Goal: Task Accomplishment & Management: Use online tool/utility

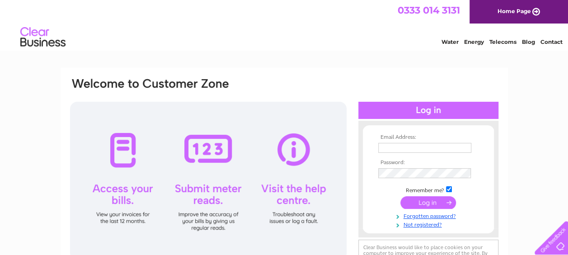
type input "karen@easautodoors.co.uk"
click at [426, 203] on input "submit" at bounding box center [429, 202] width 56 height 13
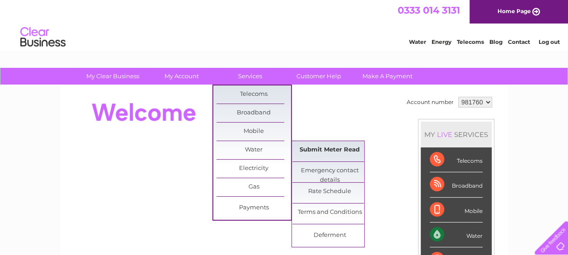
click at [330, 148] on link "Submit Meter Read" at bounding box center [329, 150] width 75 height 18
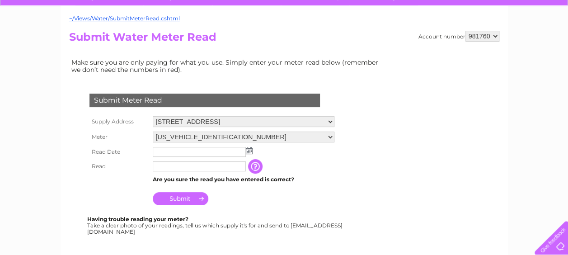
scroll to position [90, 0]
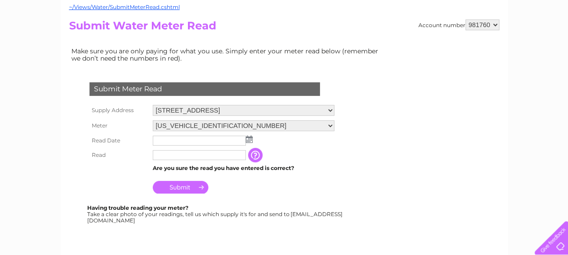
click at [251, 138] on img at bounding box center [249, 139] width 7 height 7
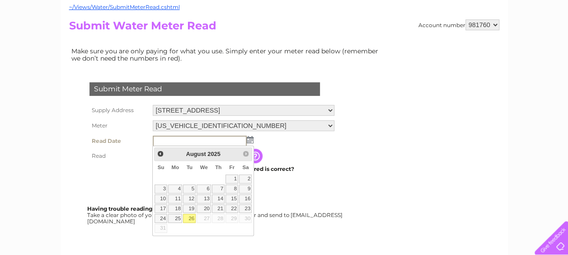
click at [188, 218] on link "26" at bounding box center [189, 218] width 13 height 9
type input "2025/08/26"
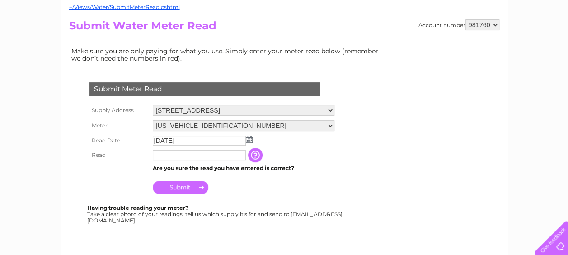
click at [256, 158] on input "button" at bounding box center [256, 155] width 16 height 14
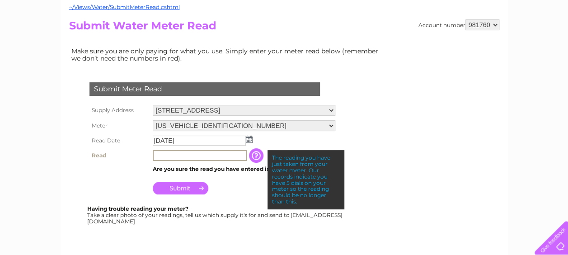
click at [236, 156] on input "text" at bounding box center [200, 155] width 94 height 11
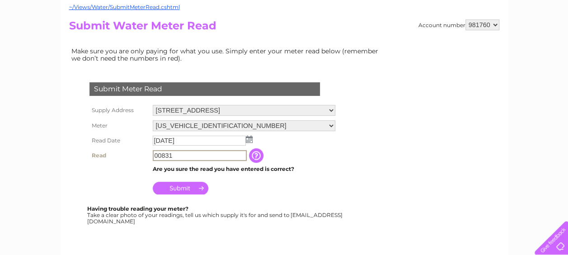
type input "00831"
click at [195, 189] on input "Submit" at bounding box center [181, 187] width 56 height 13
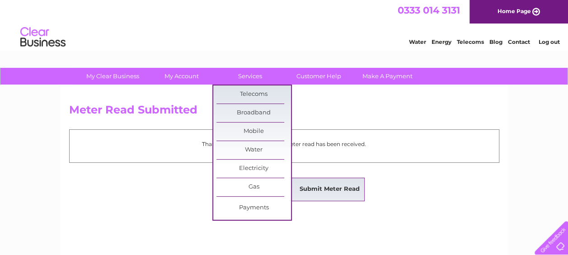
click at [308, 186] on link "Submit Meter Read" at bounding box center [329, 189] width 75 height 18
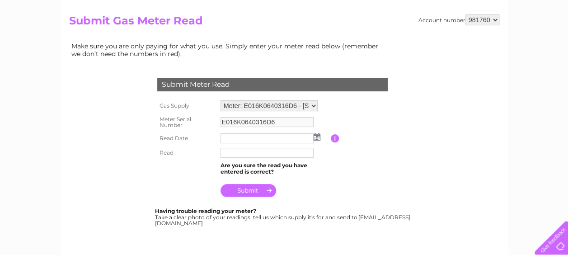
scroll to position [90, 0]
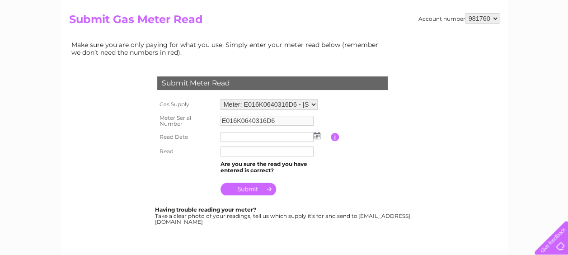
click at [316, 136] on img at bounding box center [317, 135] width 7 height 7
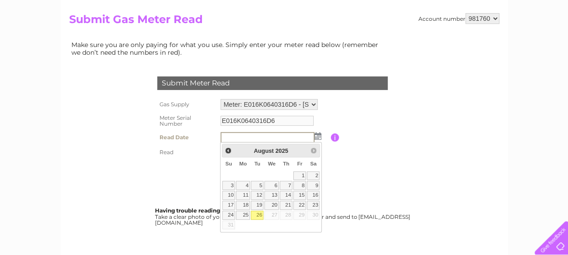
click at [263, 213] on link "26" at bounding box center [257, 215] width 13 height 9
type input "2025/08/26"
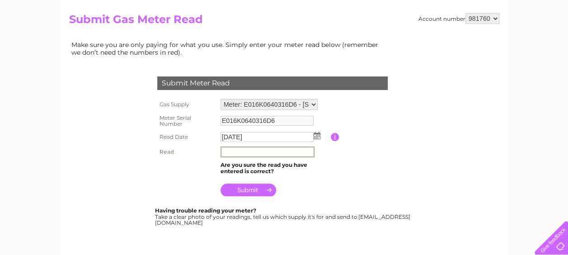
click at [278, 152] on input "text" at bounding box center [268, 151] width 94 height 11
type input "23271"
click at [264, 190] on input "submit" at bounding box center [249, 189] width 56 height 13
